Goal: Task Accomplishment & Management: Manage account settings

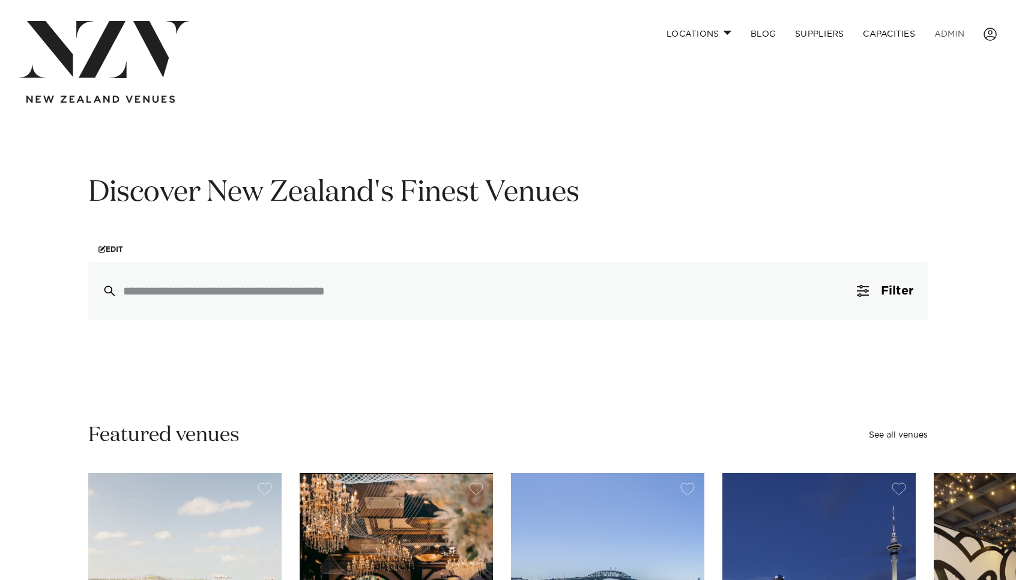
click at [948, 29] on link "ADMIN" at bounding box center [949, 34] width 49 height 26
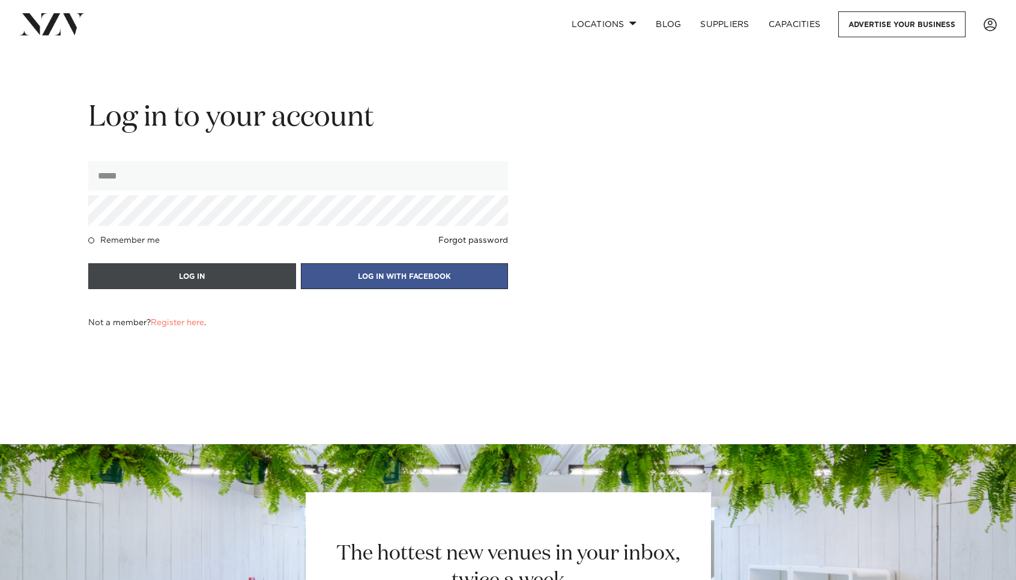
type input "**********"
click at [247, 273] on button "LOG IN" at bounding box center [192, 276] width 208 height 26
